Goal: Task Accomplishment & Management: Use online tool/utility

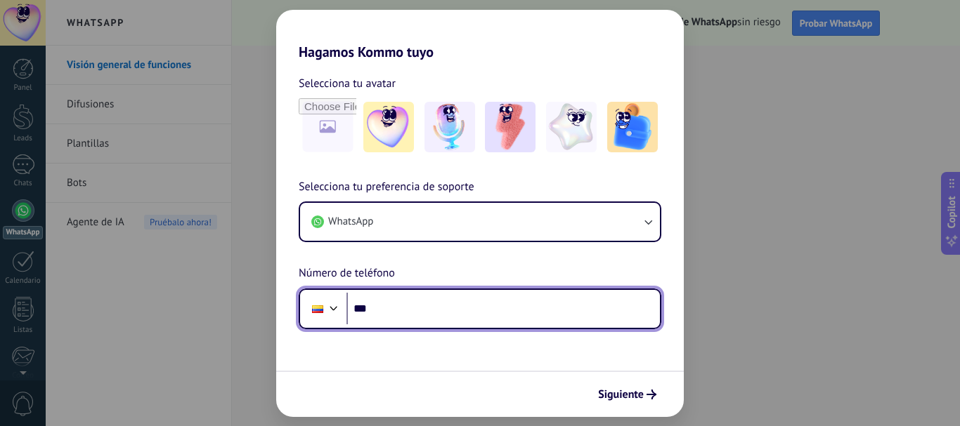
click at [482, 294] on input "***" at bounding box center [502, 309] width 313 height 32
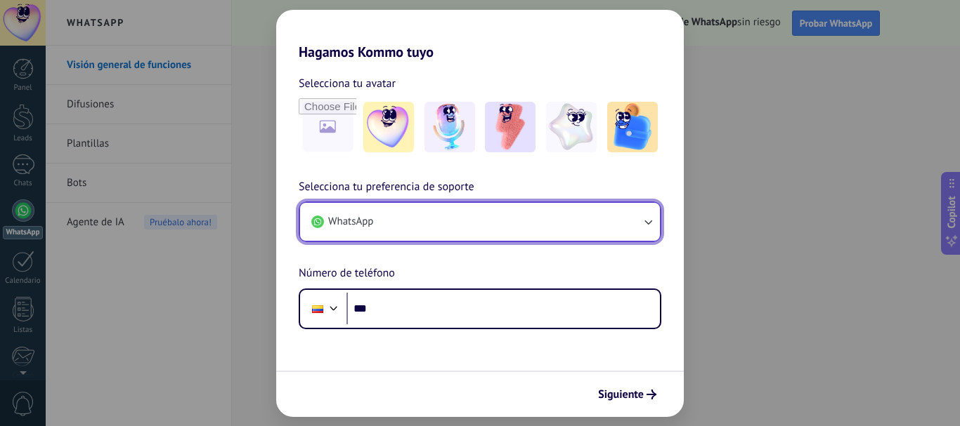
click at [653, 222] on icon "button" at bounding box center [648, 222] width 14 height 14
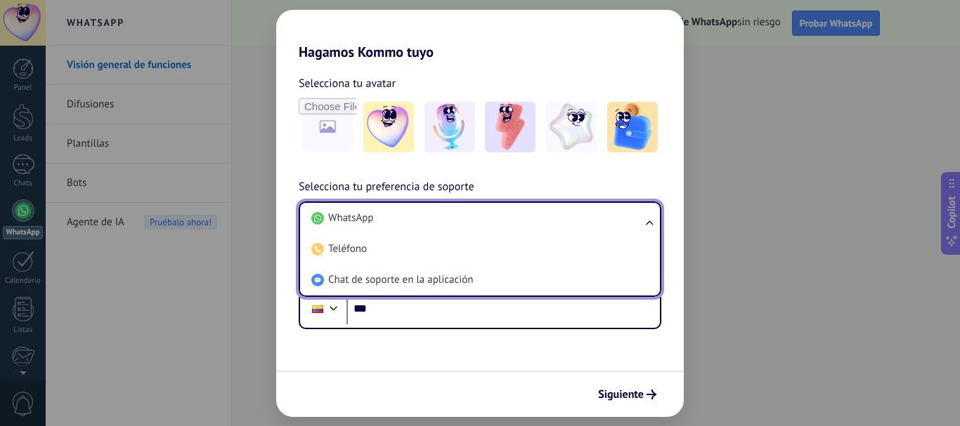
click at [653, 222] on ul "WhatsApp Teléfono Chat de soporte en la aplicación" at bounding box center [480, 250] width 363 height 96
click at [641, 221] on ul "WhatsApp Teléfono Chat de soporte en la aplicación" at bounding box center [480, 250] width 363 height 96
click at [650, 223] on ul "WhatsApp Teléfono Chat de soporte en la aplicación" at bounding box center [480, 250] width 363 height 96
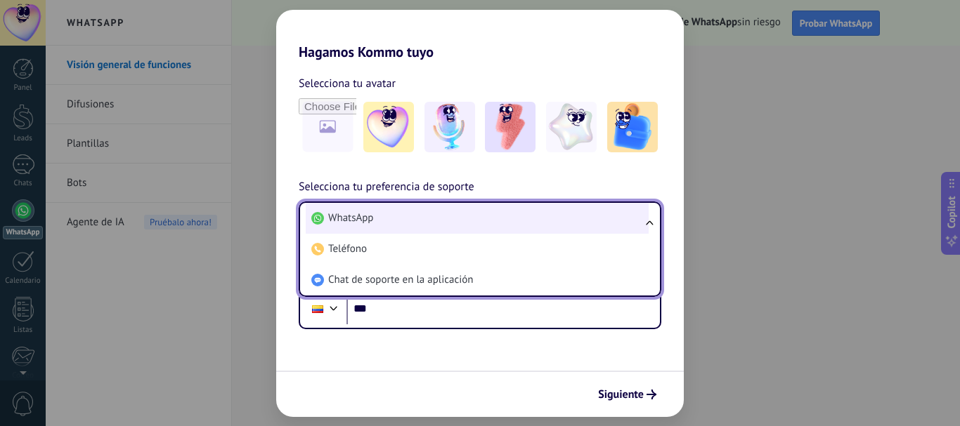
click at [404, 216] on li "WhatsApp" at bounding box center [477, 218] width 343 height 31
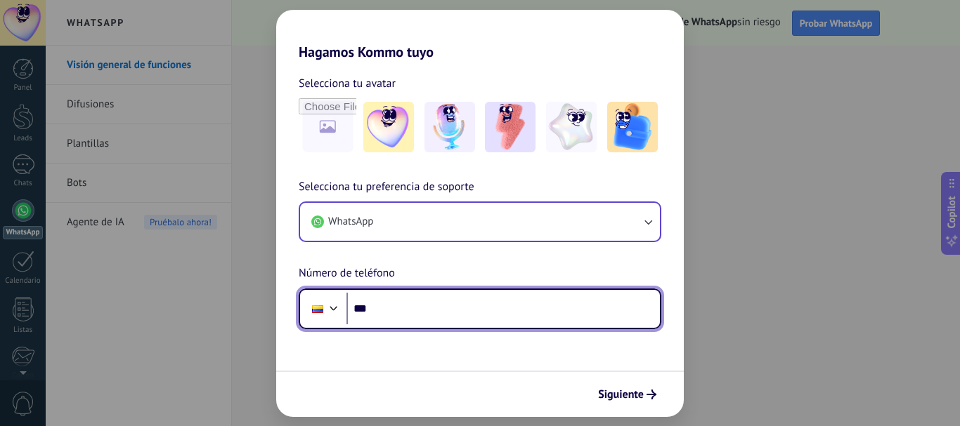
click at [439, 309] on input "***" at bounding box center [502, 309] width 313 height 32
type input "**********"
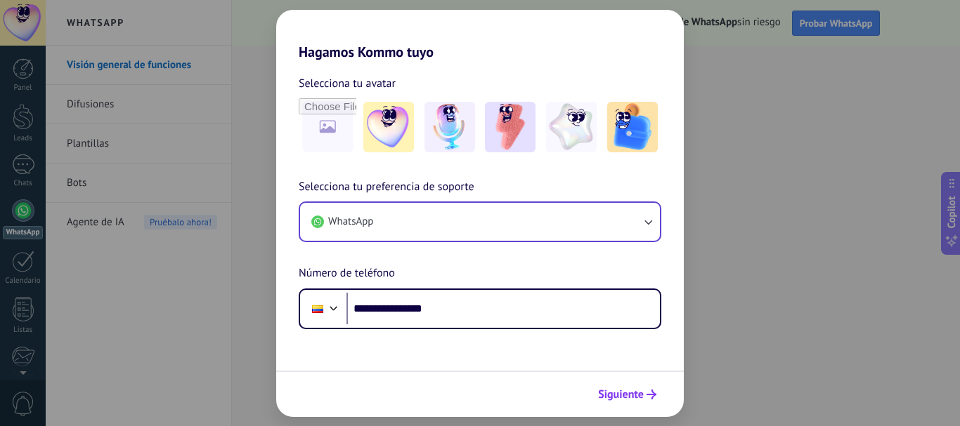
click at [623, 402] on button "Siguiente" at bounding box center [627, 395] width 71 height 24
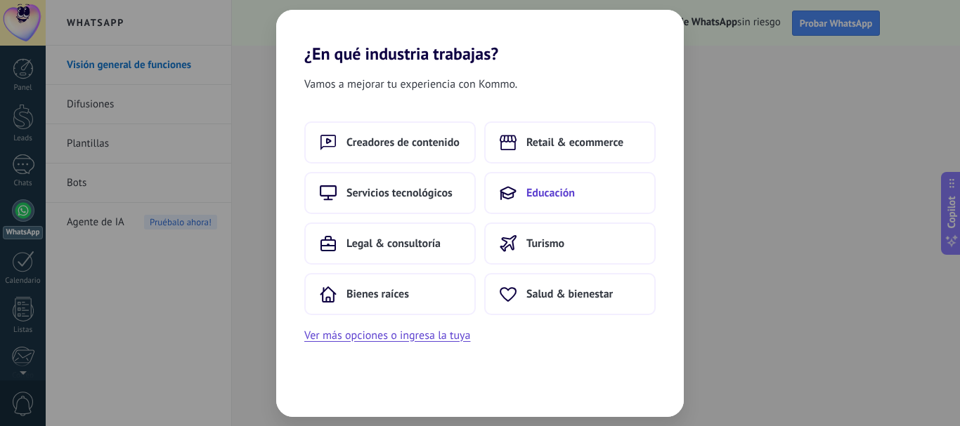
click at [557, 188] on span "Educación" at bounding box center [550, 193] width 48 height 14
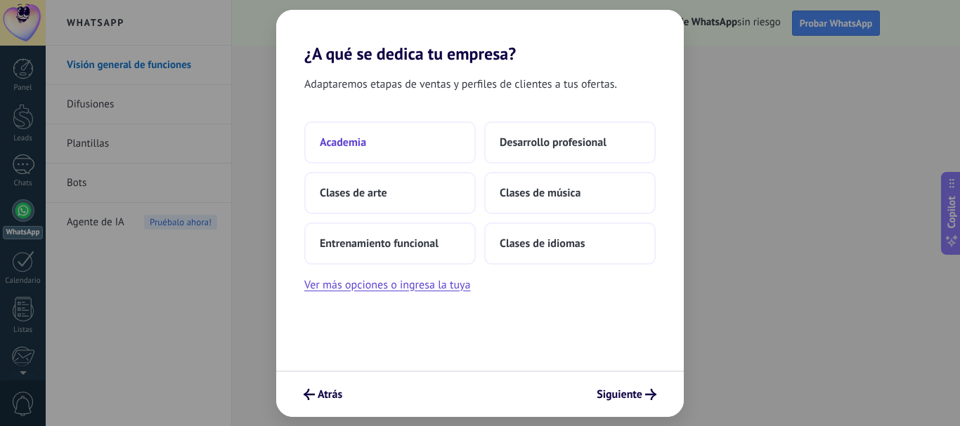
click at [405, 142] on button "Academia" at bounding box center [389, 143] width 171 height 42
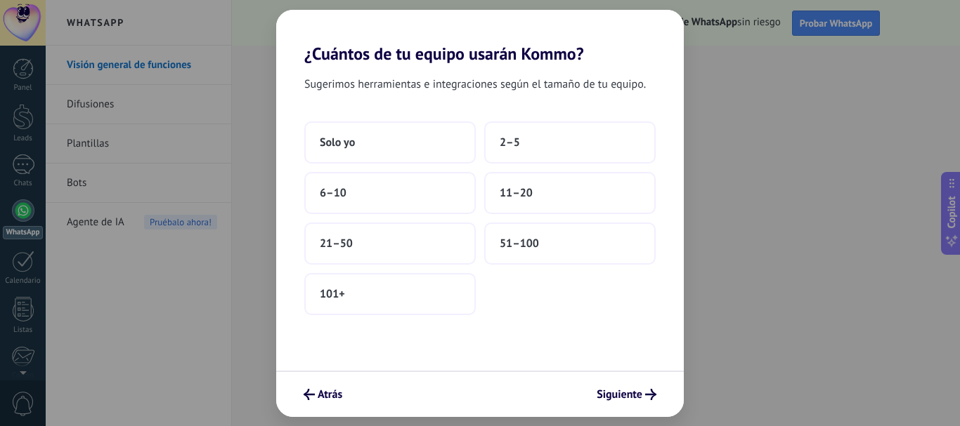
click at [405, 142] on button "Solo yo" at bounding box center [389, 143] width 171 height 42
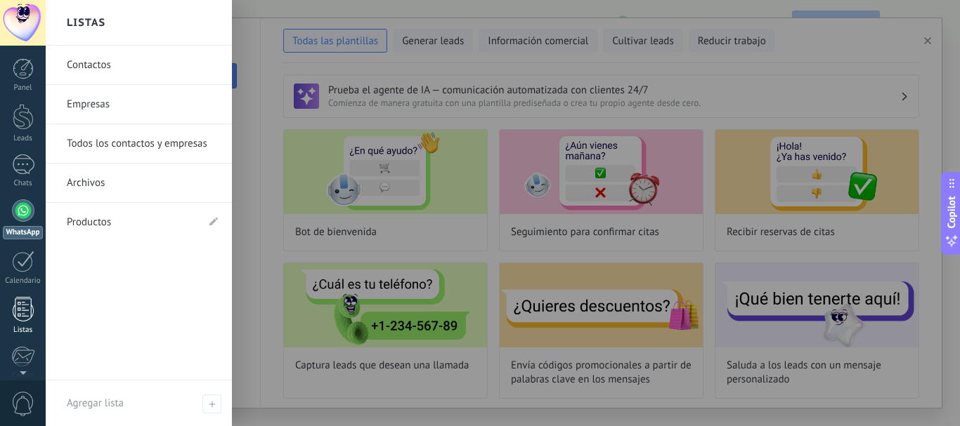
click at [32, 329] on div "Listas" at bounding box center [23, 330] width 41 height 9
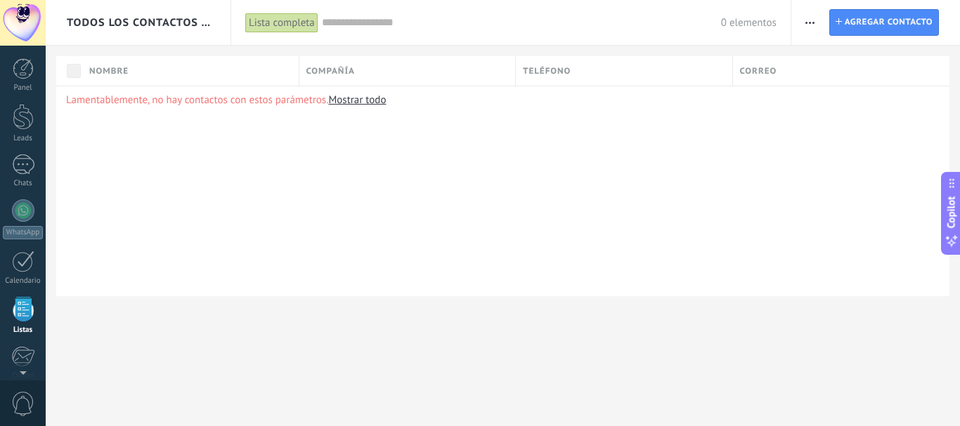
scroll to position [87, 0]
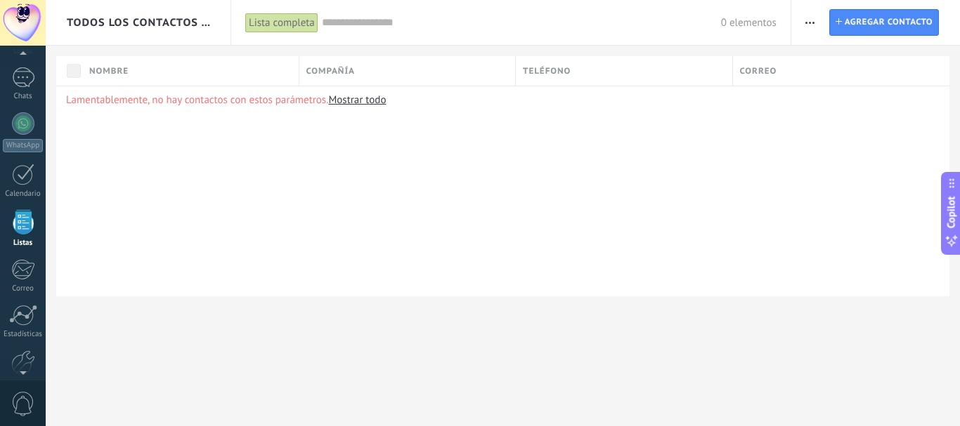
click at [339, 72] on span "Compañía" at bounding box center [330, 71] width 48 height 13
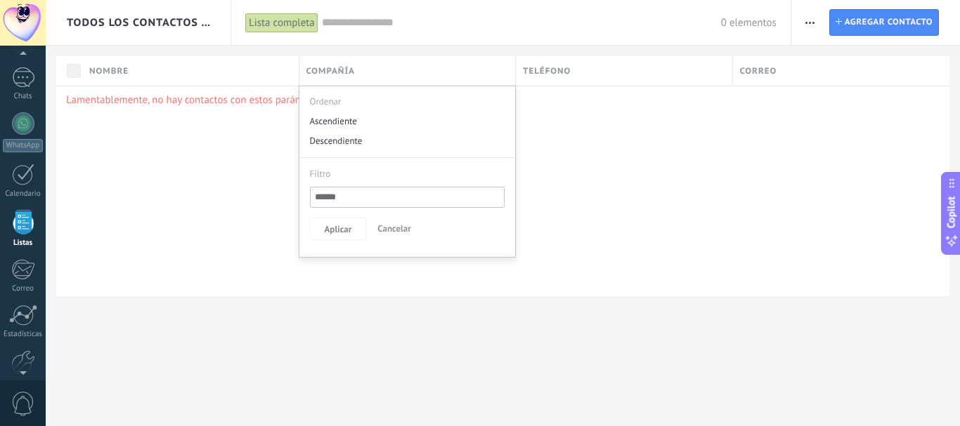
click at [339, 72] on span "Compañía" at bounding box center [330, 71] width 48 height 13
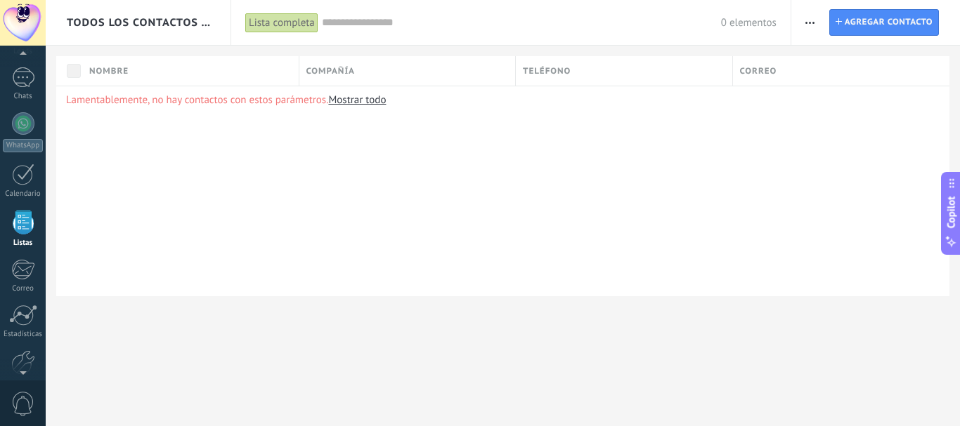
click at [556, 82] on div "Teléfono" at bounding box center [624, 71] width 216 height 30
click at [26, 89] on link "Chats" at bounding box center [23, 84] width 46 height 34
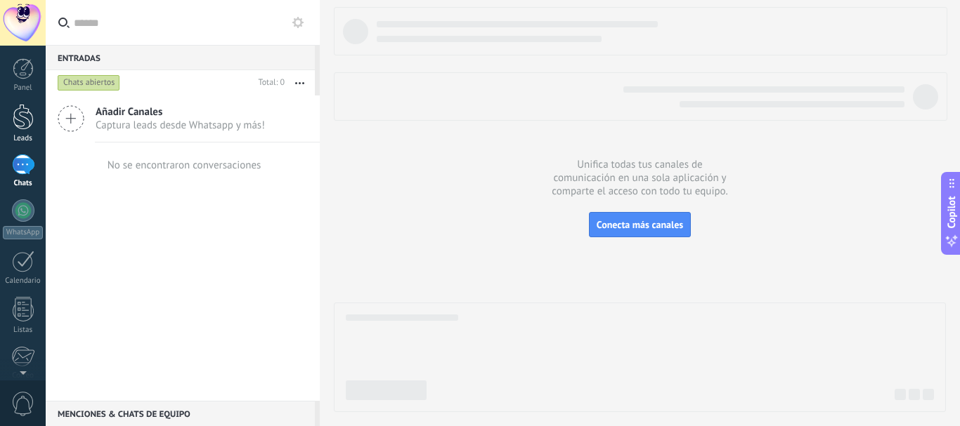
click at [22, 121] on div at bounding box center [23, 117] width 21 height 26
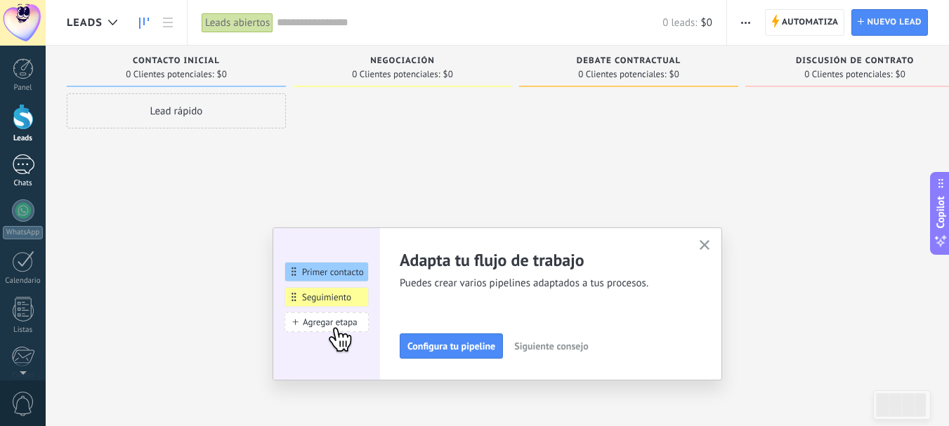
click at [22, 167] on div at bounding box center [23, 165] width 22 height 20
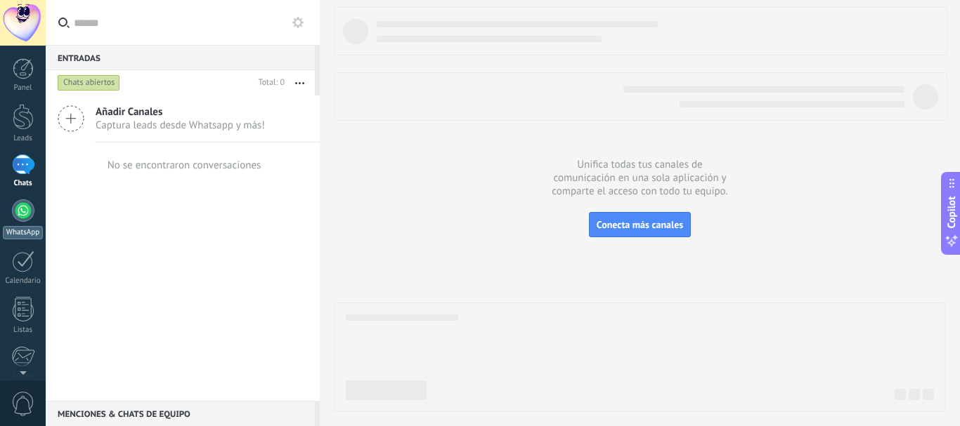
click at [25, 215] on div at bounding box center [23, 211] width 22 height 22
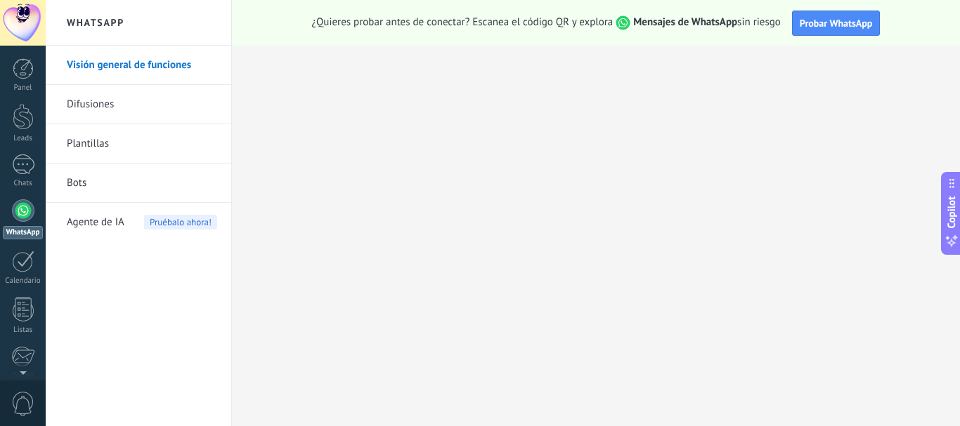
click at [14, 211] on div at bounding box center [23, 211] width 22 height 22
click at [26, 210] on div at bounding box center [23, 211] width 22 height 22
click at [91, 152] on link "Plantillas" at bounding box center [142, 143] width 150 height 39
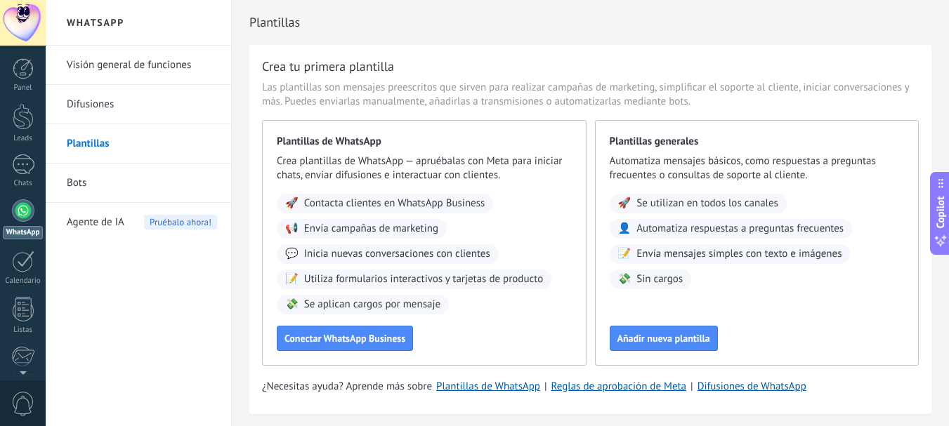
scroll to position [48, 0]
